Goal: Information Seeking & Learning: Find specific page/section

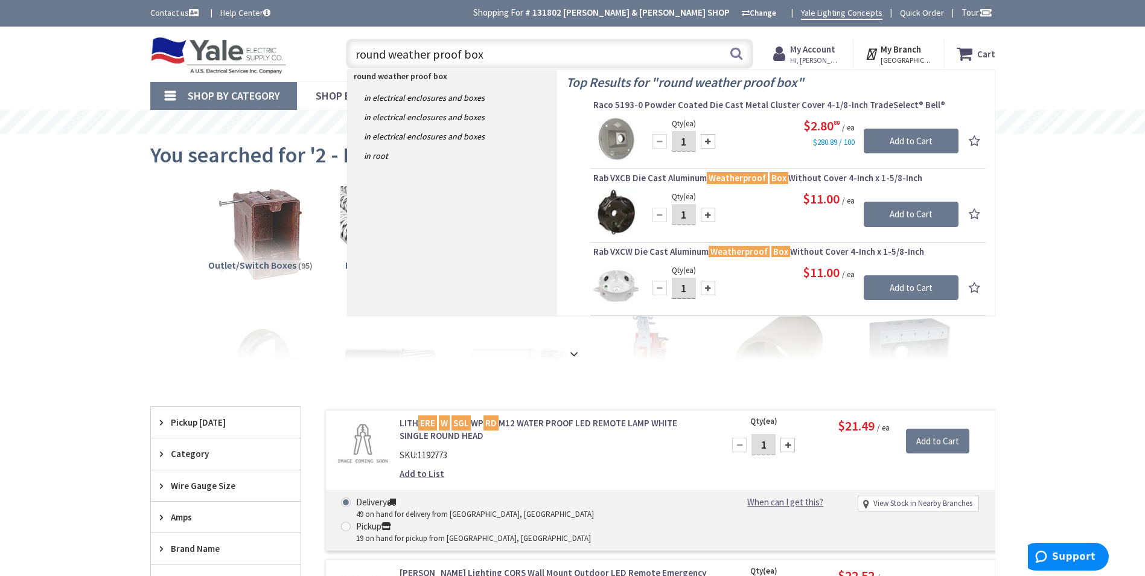
drag, startPoint x: 512, startPoint y: 54, endPoint x: 333, endPoint y: 45, distance: 179.5
click at [333, 45] on div "round weather proof box round weather proof box Search" at bounding box center [547, 53] width 432 height 39
type input "2x4"
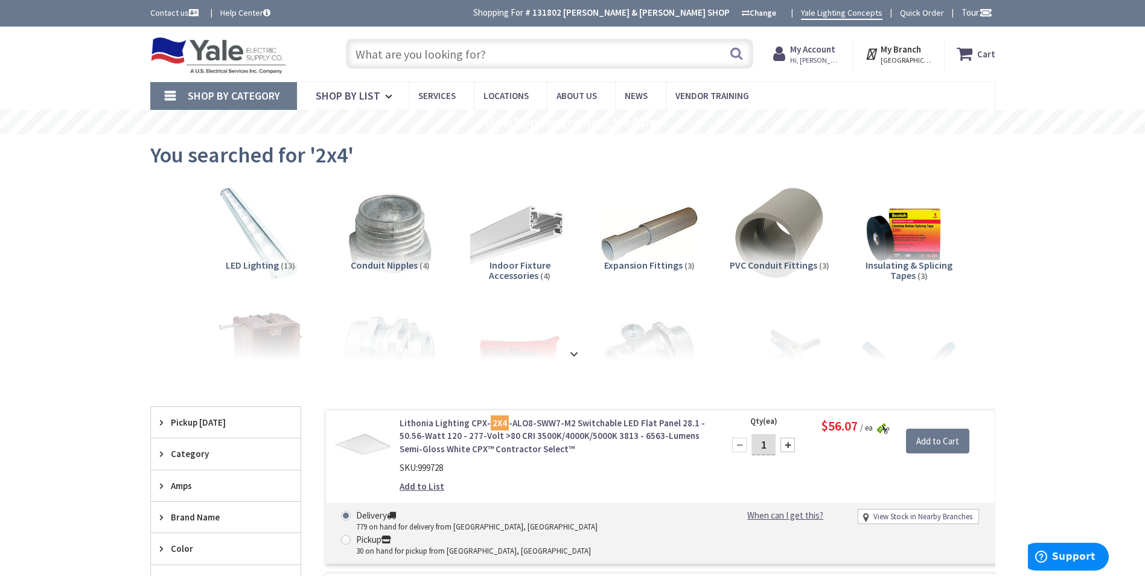
click at [542, 63] on input "text" at bounding box center [549, 54] width 407 height 30
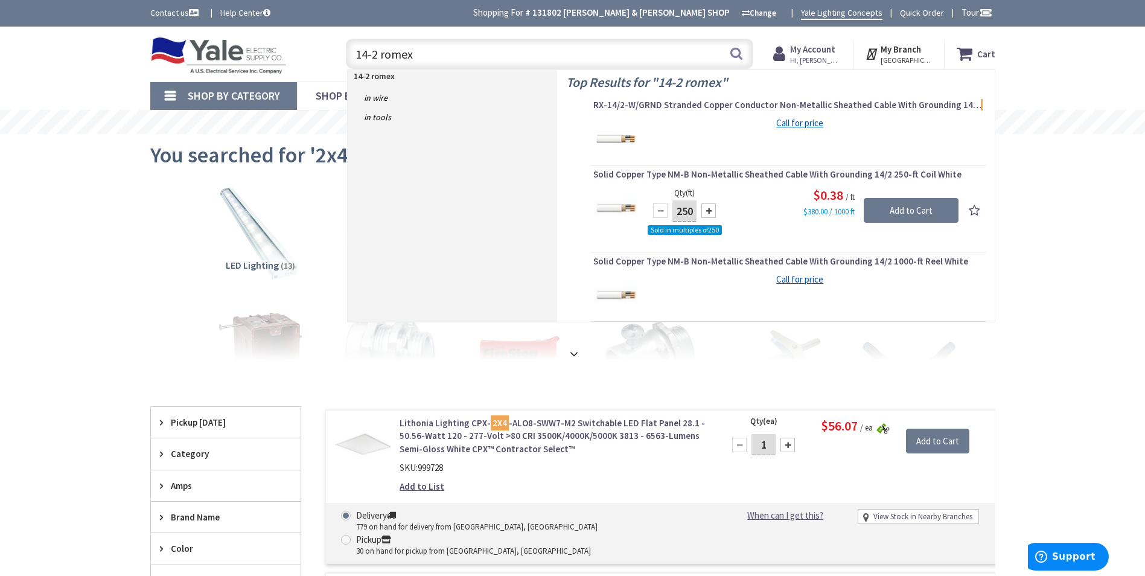
drag, startPoint x: 433, startPoint y: 57, endPoint x: 318, endPoint y: 46, distance: 115.8
click at [318, 46] on div "Toggle Nav 14-2 romex 14-2 romex Search Cart My Cart Close" at bounding box center [572, 54] width 863 height 40
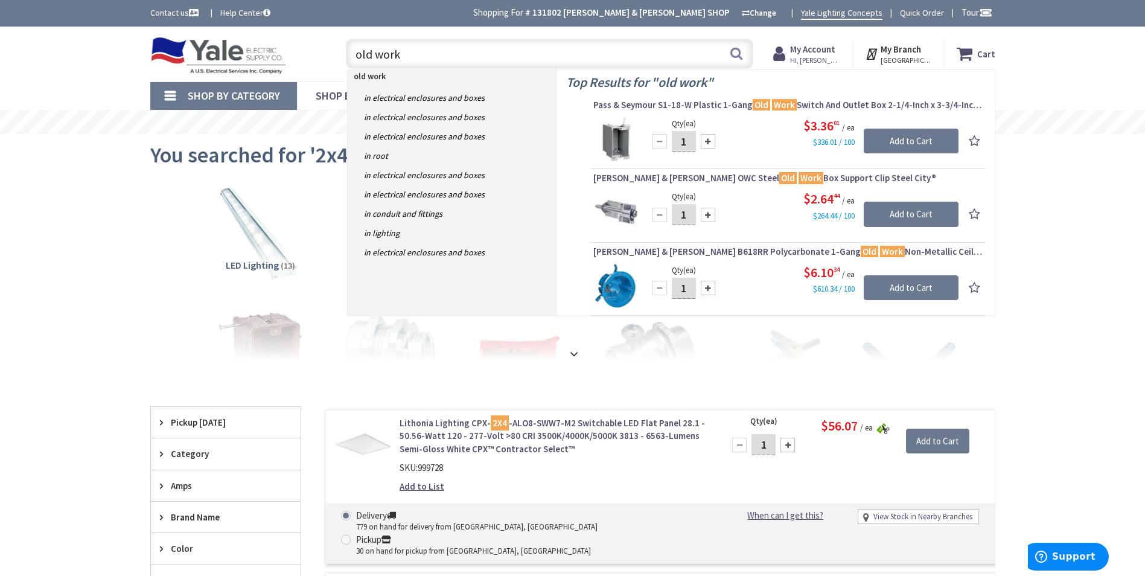
drag, startPoint x: 525, startPoint y: 47, endPoint x: 327, endPoint y: 46, distance: 198.0
click at [327, 45] on div "Toggle Nav old work old work Search Cart My Cart Close" at bounding box center [572, 54] width 863 height 40
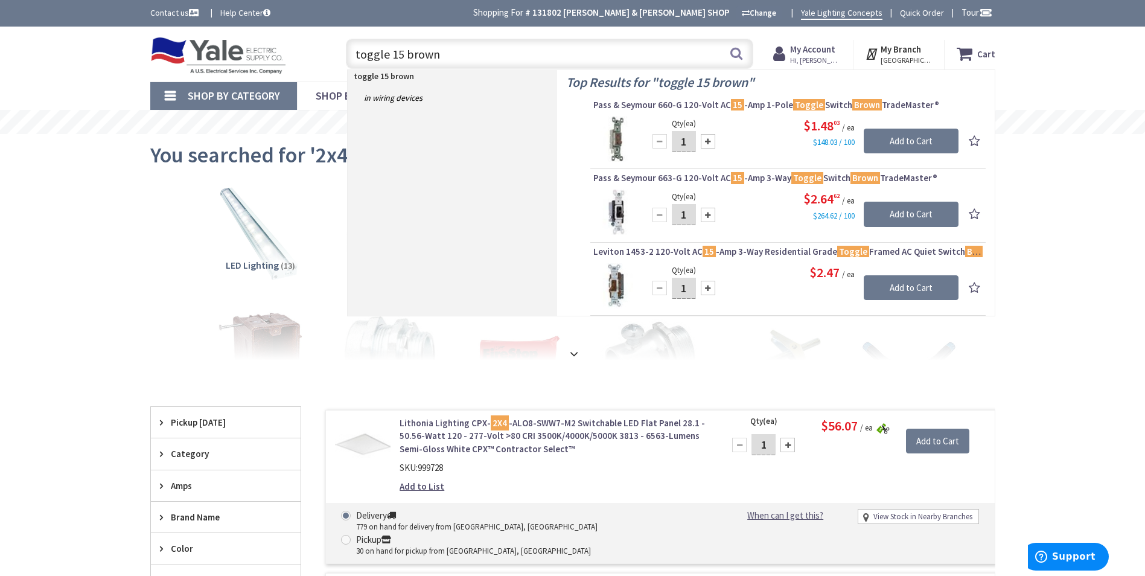
drag, startPoint x: 442, startPoint y: 54, endPoint x: 331, endPoint y: 57, distance: 111.1
click at [331, 57] on div "toggle 15 brown toggle 15 brown Search" at bounding box center [547, 53] width 432 height 39
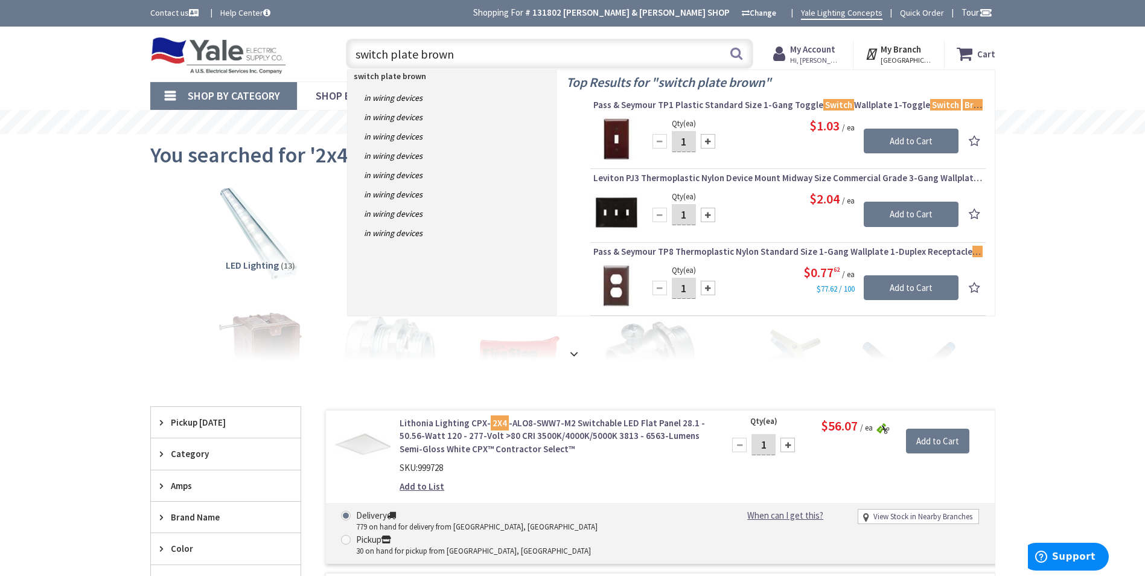
drag, startPoint x: 540, startPoint y: 52, endPoint x: 328, endPoint y: 62, distance: 211.5
click at [328, 61] on div "Toggle Nav switch plate brown switch plate brown Search Cart My Cart Close" at bounding box center [572, 54] width 863 height 40
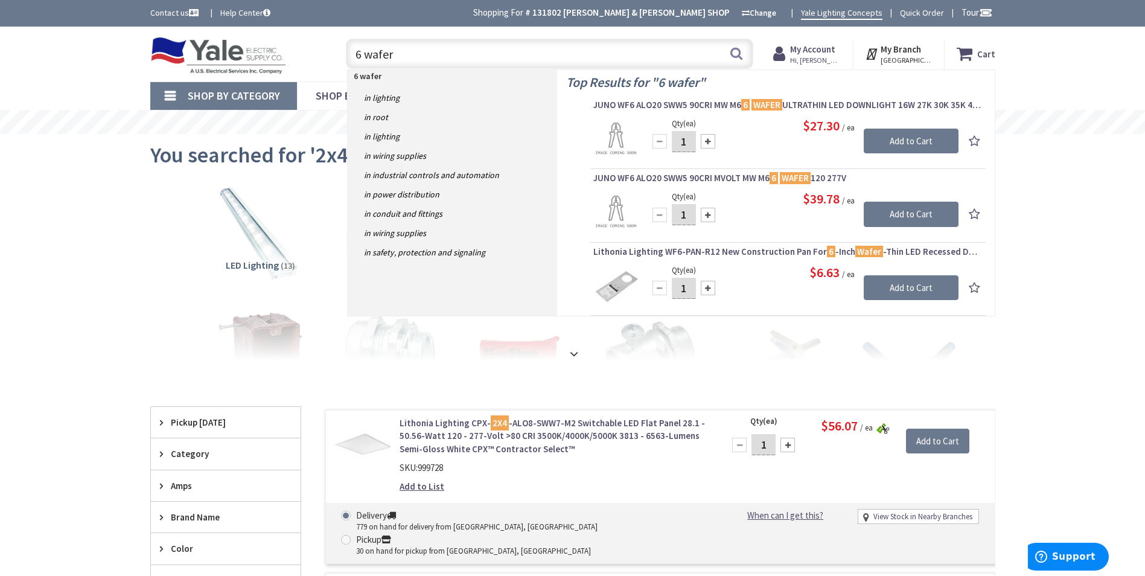
drag, startPoint x: 468, startPoint y: 63, endPoint x: 340, endPoint y: 72, distance: 128.3
click at [340, 72] on header "Skip to Content Toggle Nav 6 wafer 6 wafer Search Cart My Cart Close" at bounding box center [572, 54] width 1145 height 55
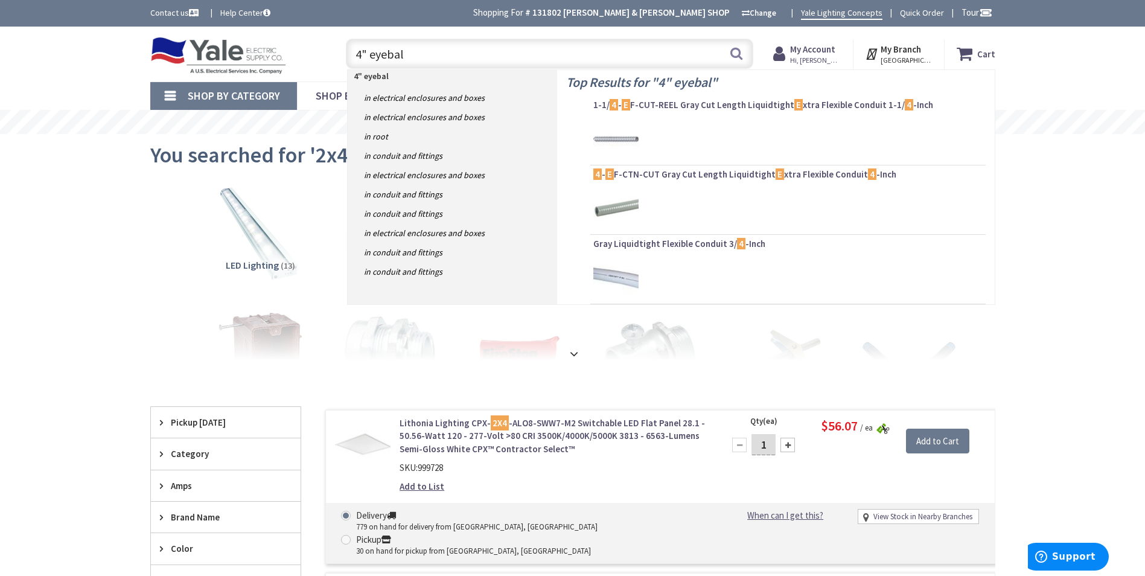
type input "4" eyeball"
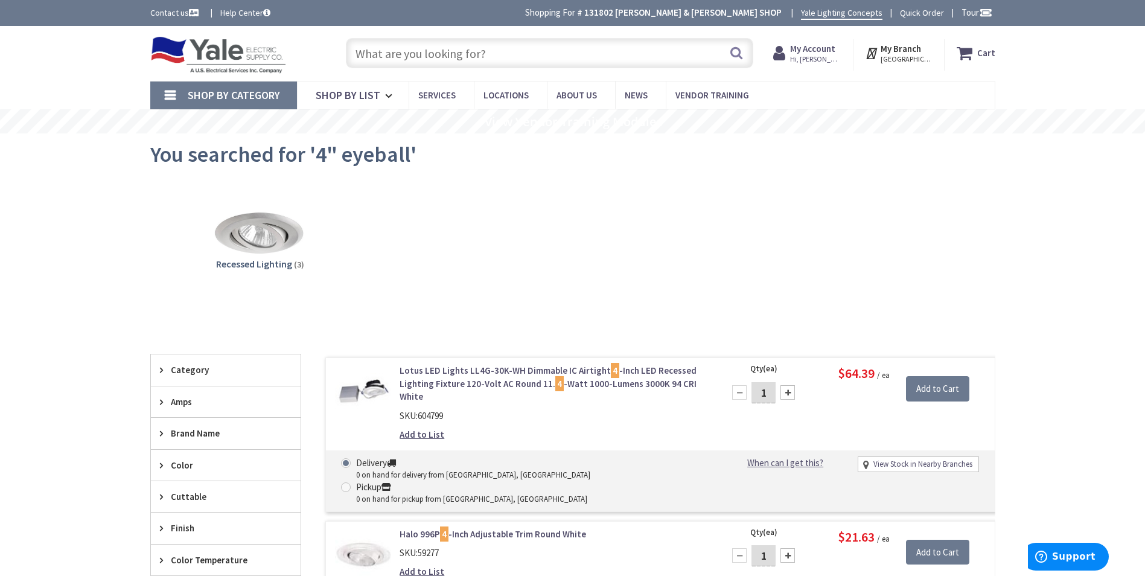
click at [454, 54] on input "text" at bounding box center [549, 53] width 407 height 30
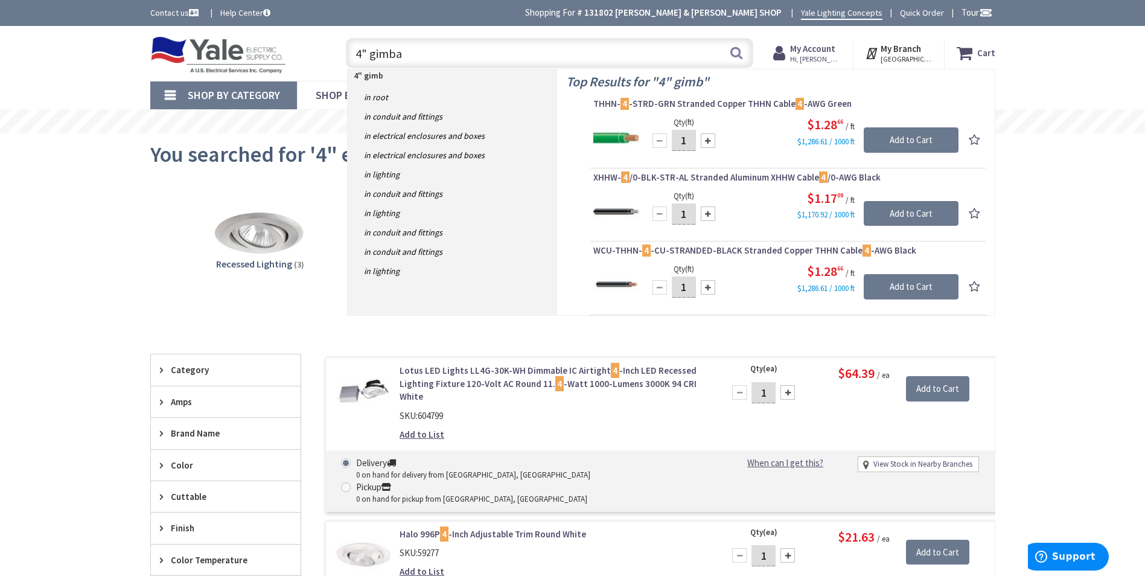
type input "4" gimbal"
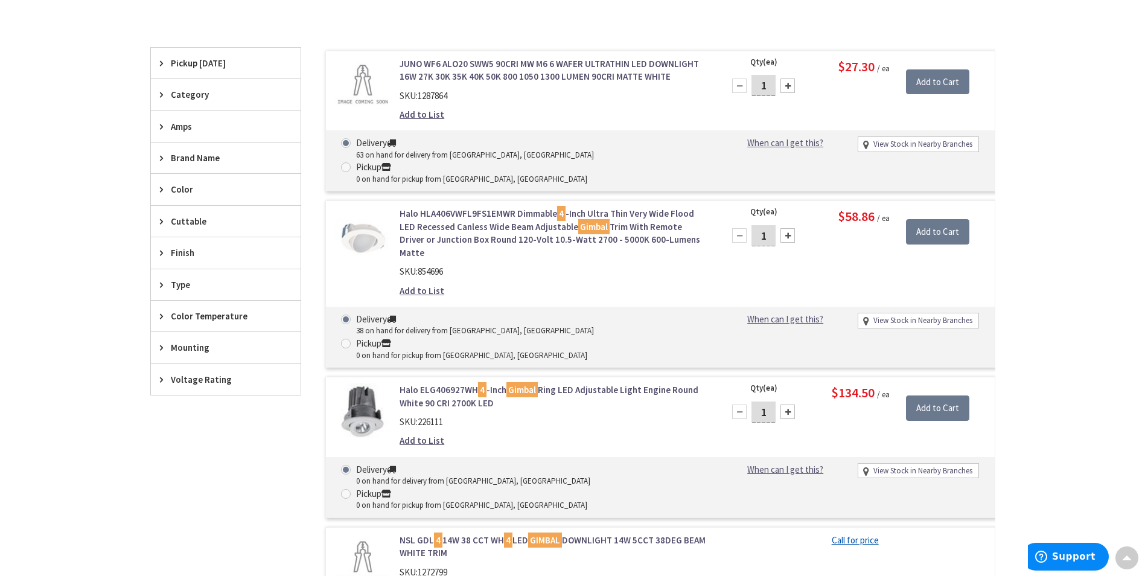
scroll to position [242, 0]
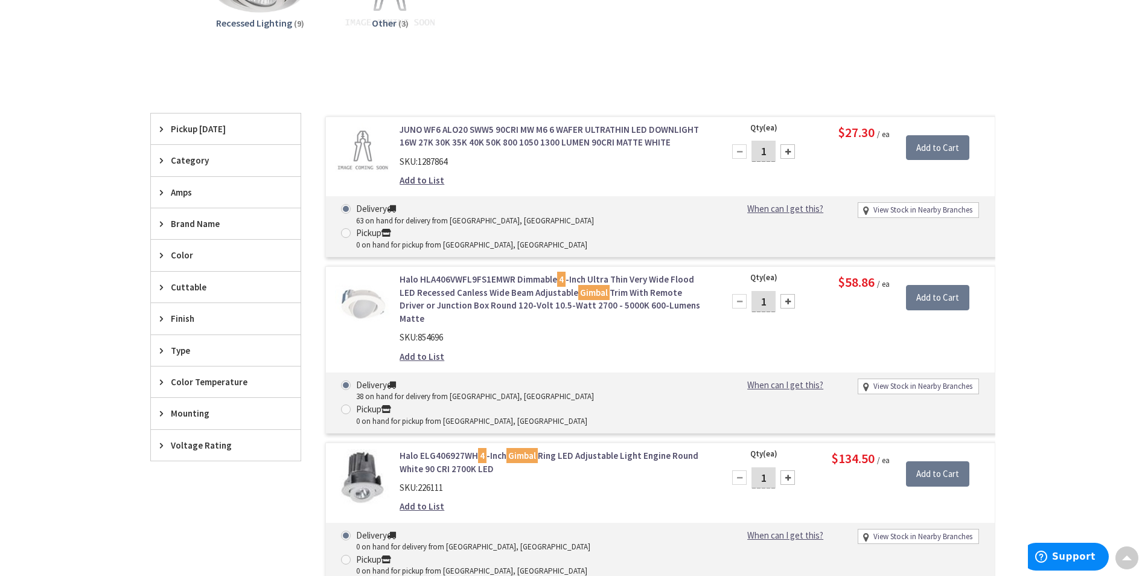
click at [211, 135] on span "Pickup [DATE]" at bounding box center [220, 129] width 98 height 13
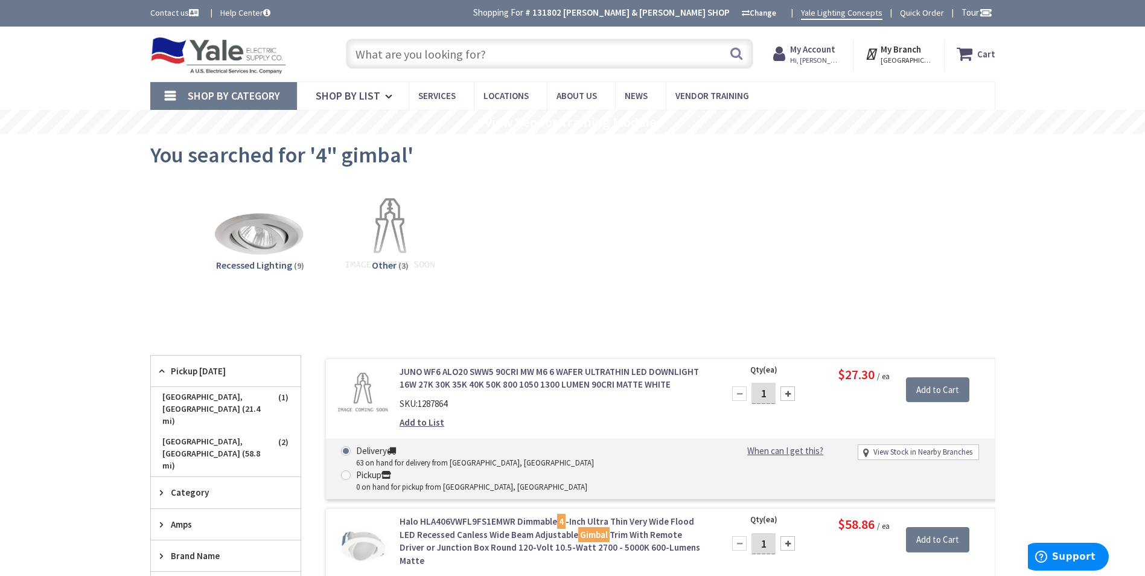
click at [480, 54] on input "text" at bounding box center [549, 54] width 407 height 30
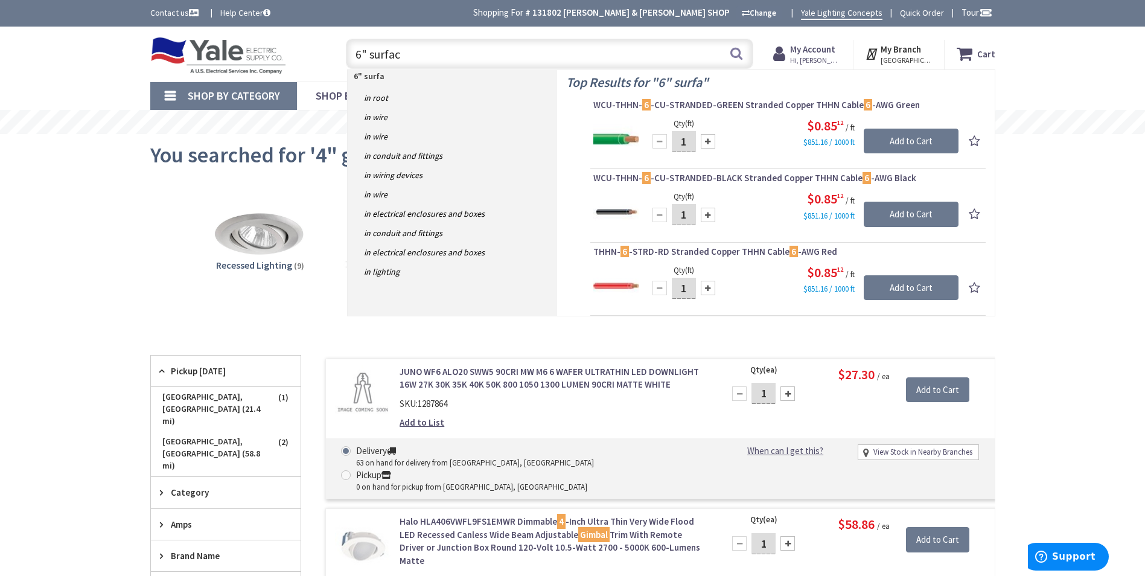
type input "6" surface"
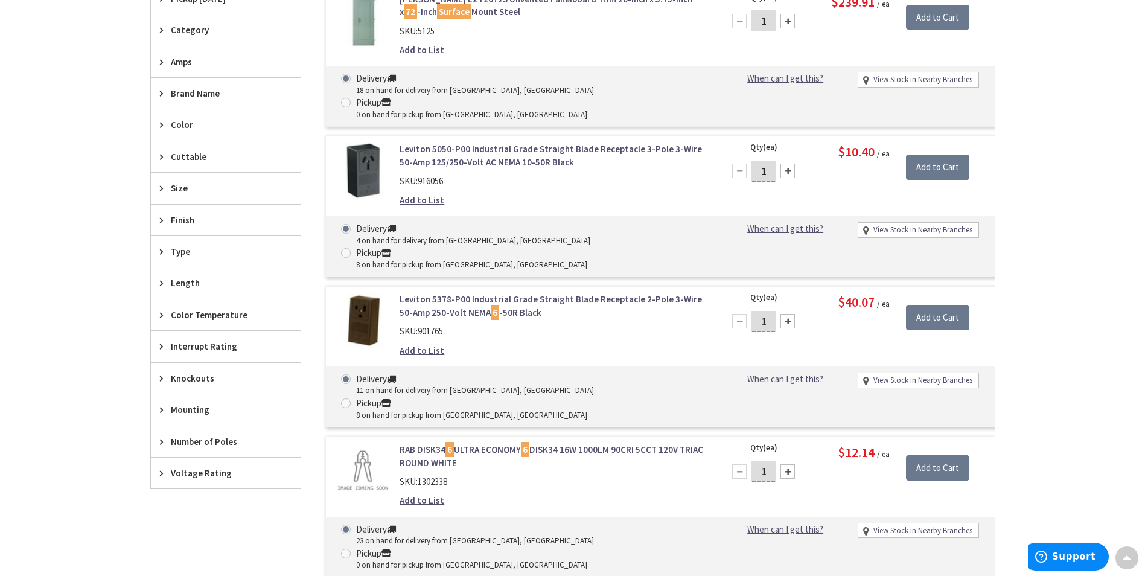
scroll to position [1, 0]
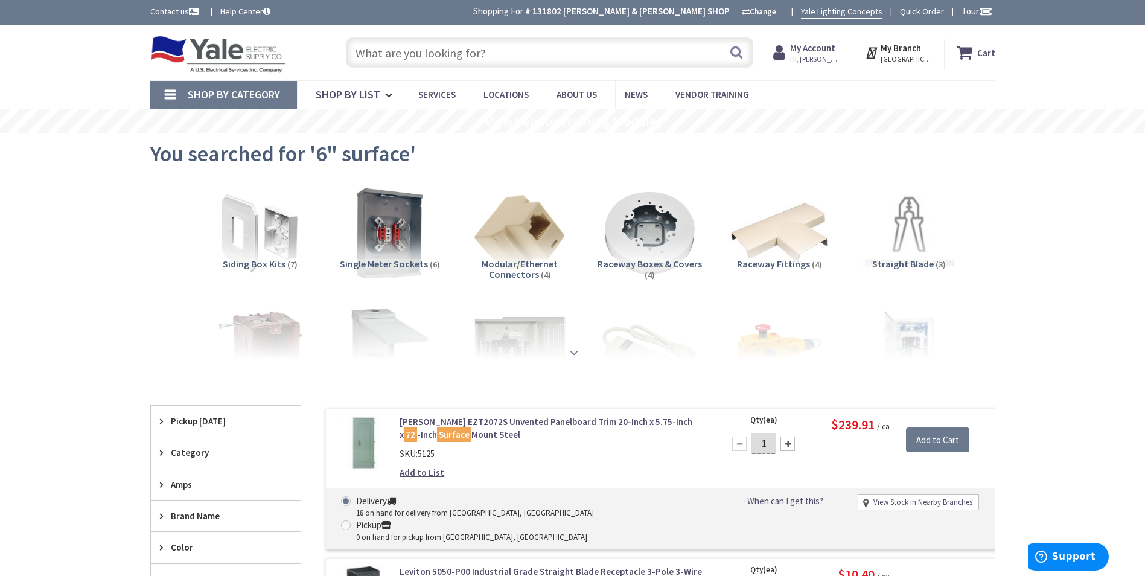
click at [575, 347] on strong at bounding box center [574, 352] width 14 height 13
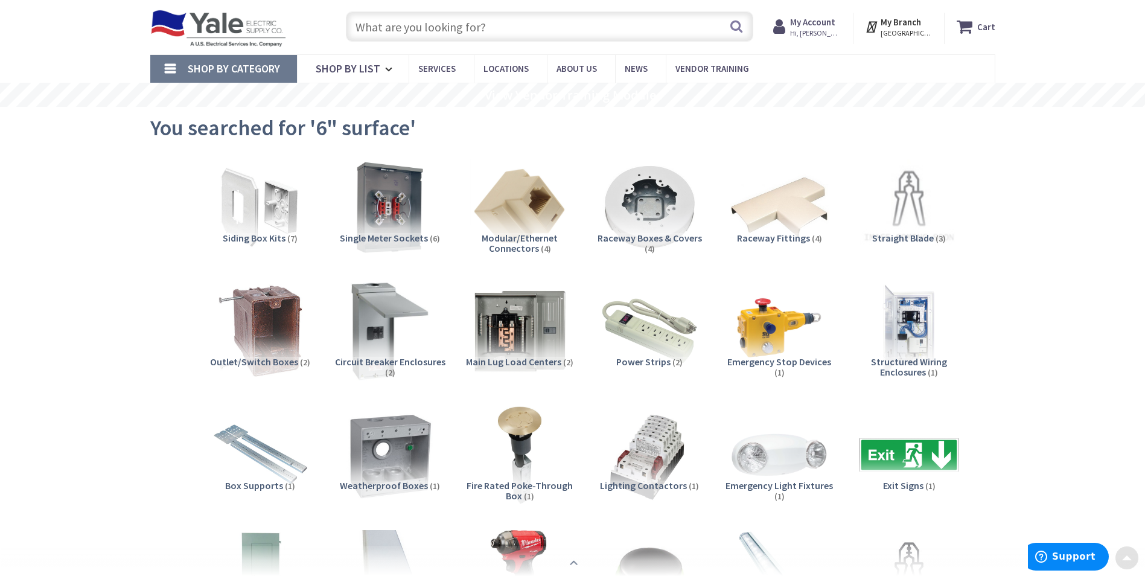
scroll to position [0, 0]
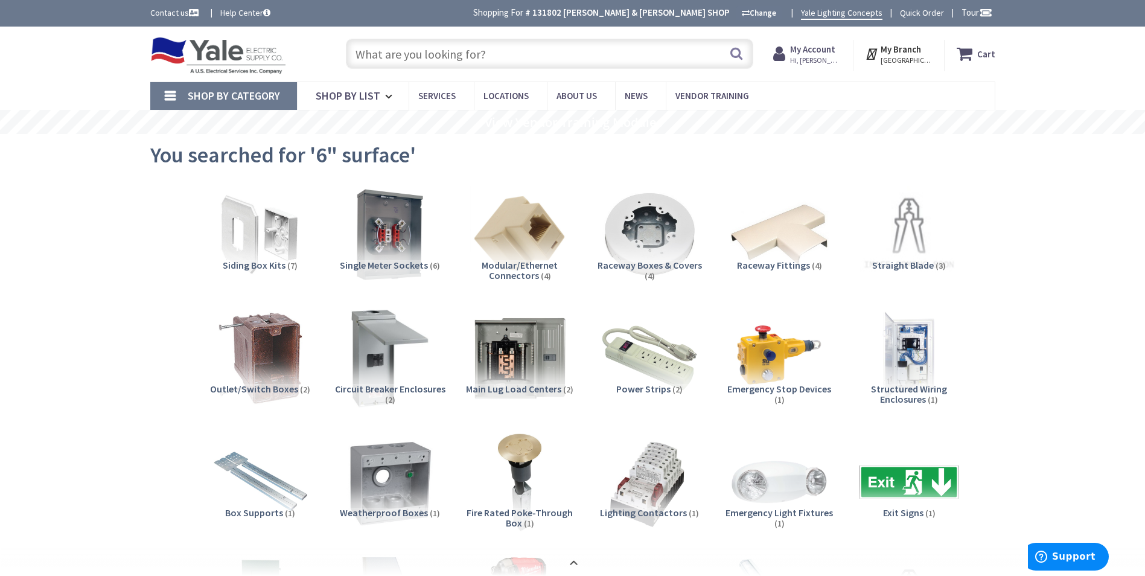
click at [464, 58] on input "text" at bounding box center [549, 54] width 407 height 30
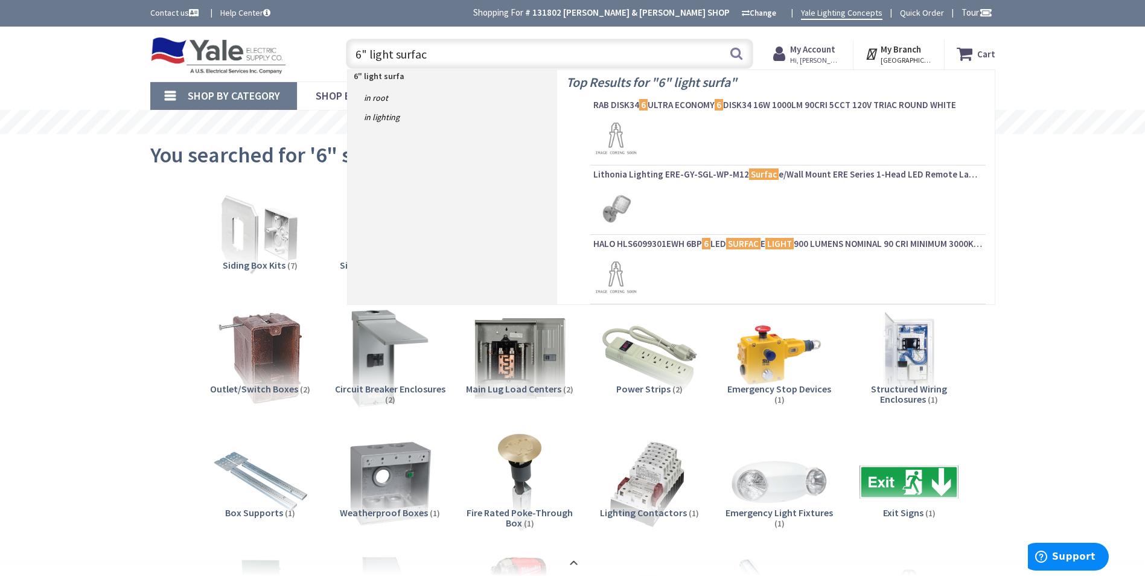
type input "6" light surface"
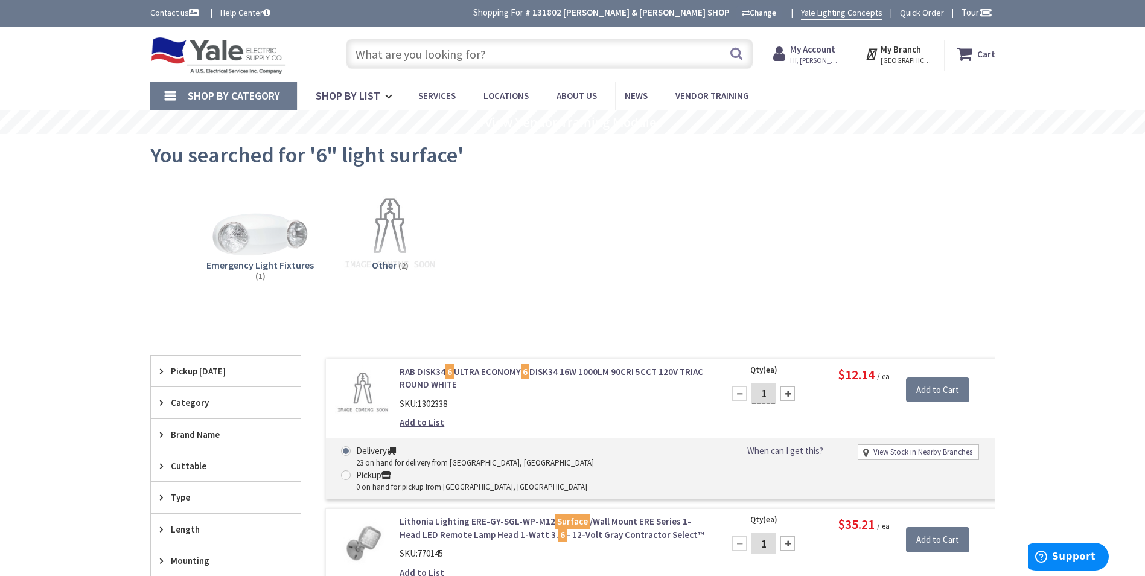
click at [438, 48] on input "text" at bounding box center [549, 54] width 407 height 30
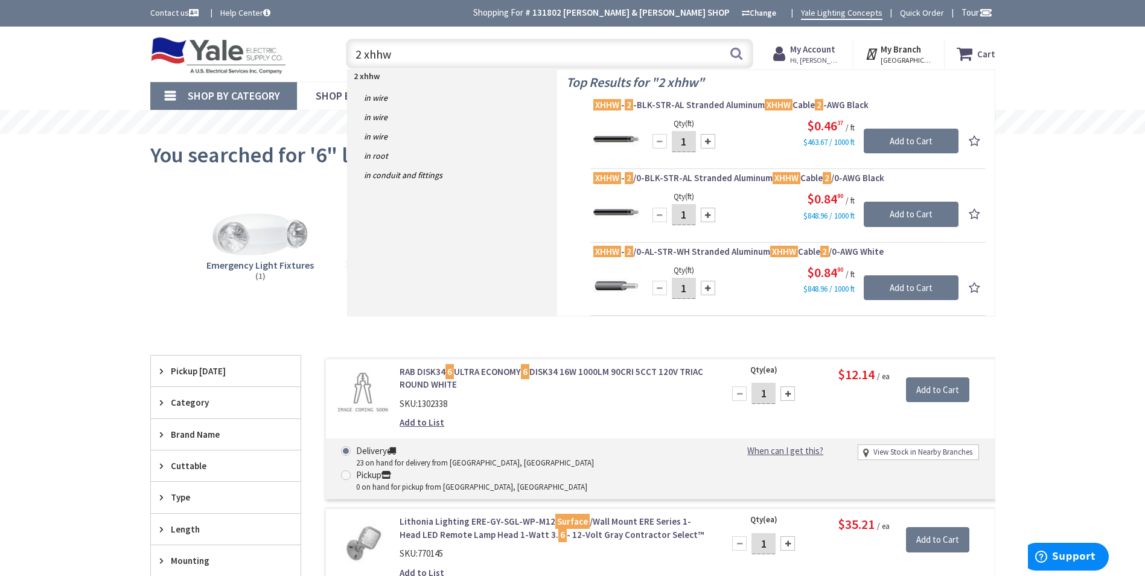
drag, startPoint x: 435, startPoint y: 55, endPoint x: 334, endPoint y: 53, distance: 100.2
click at [334, 53] on div "2 xhhw 2 xhhw Search" at bounding box center [547, 53] width 432 height 39
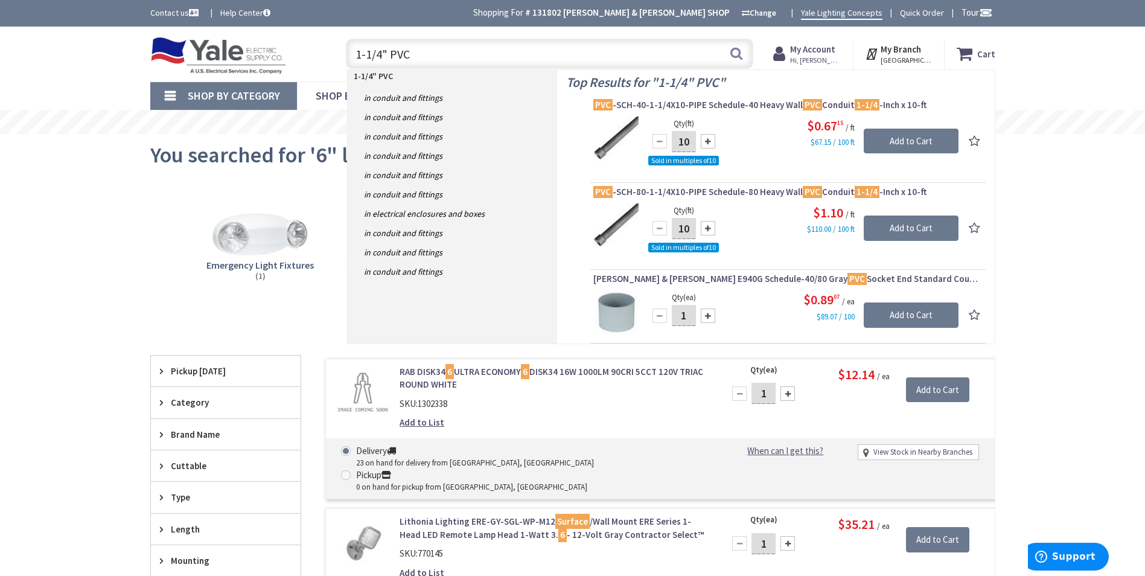
drag, startPoint x: 449, startPoint y: 51, endPoint x: 423, endPoint y: 54, distance: 26.2
click at [423, 54] on input "1-1/4" PVC" at bounding box center [549, 54] width 407 height 30
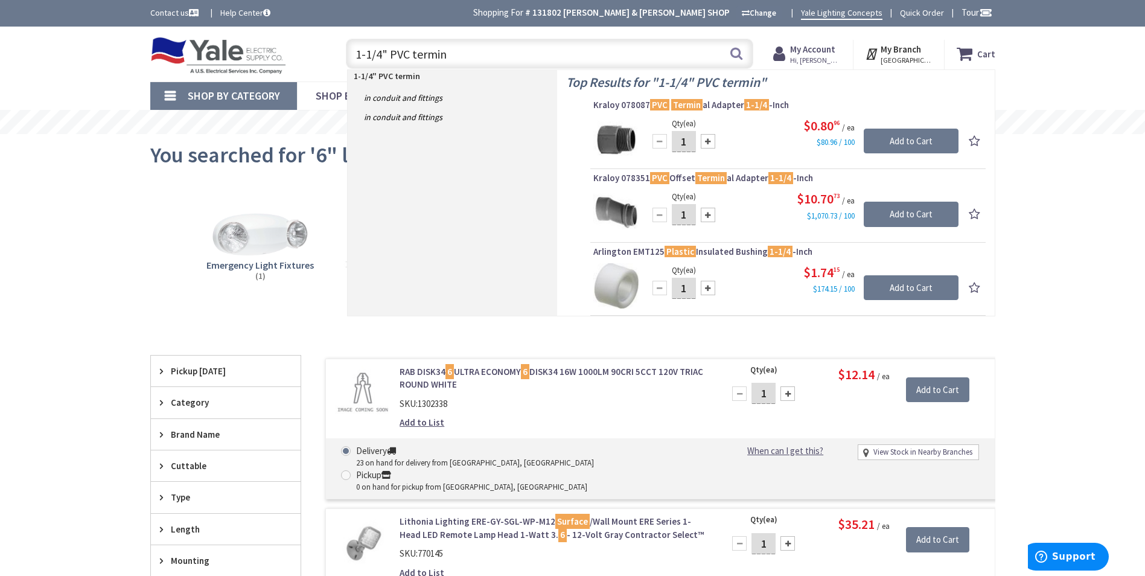
drag, startPoint x: 471, startPoint y: 61, endPoint x: 392, endPoint y: 59, distance: 78.5
click at [392, 58] on input "1-1/4" PVC termin" at bounding box center [549, 54] width 407 height 30
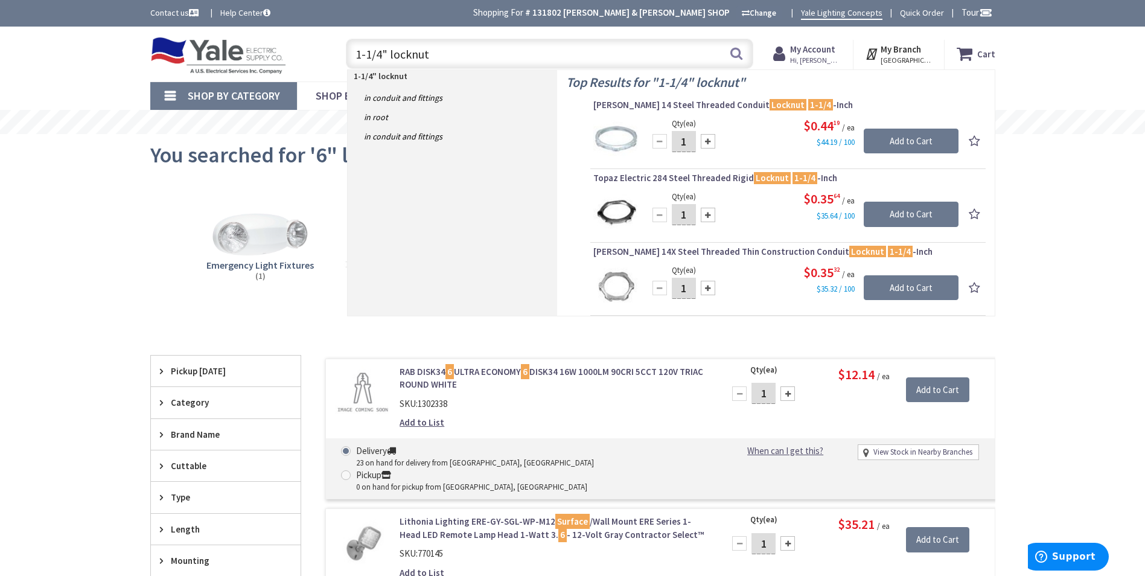
drag, startPoint x: 481, startPoint y: 51, endPoint x: 388, endPoint y: 54, distance: 93.0
click at [388, 54] on input "1-1/4" locknut" at bounding box center [549, 54] width 407 height 30
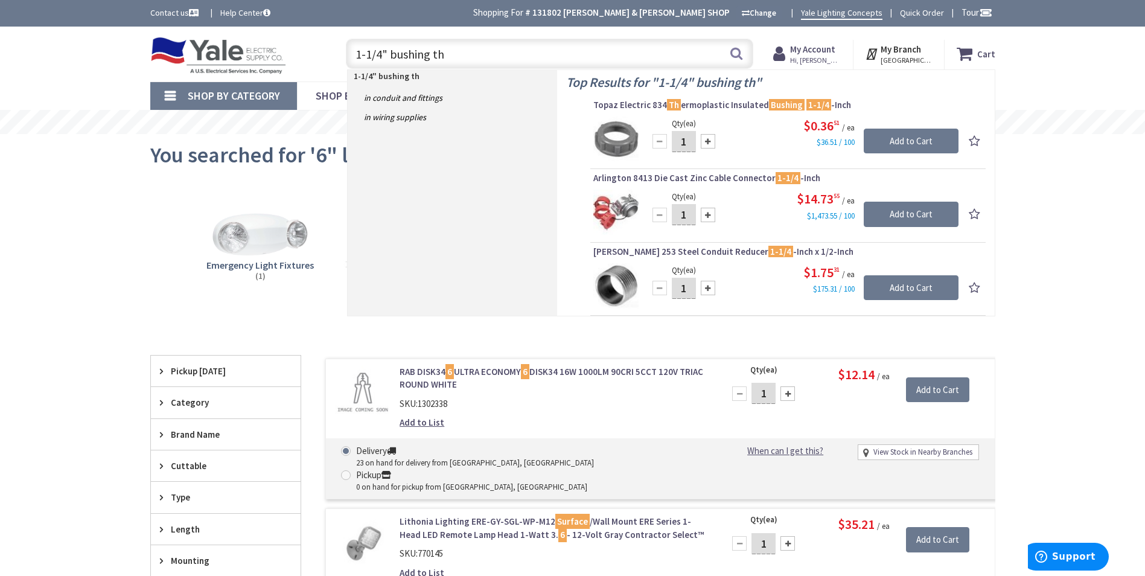
type input "1-1/4" bushing th"
